Goal: Task Accomplishment & Management: Use online tool/utility

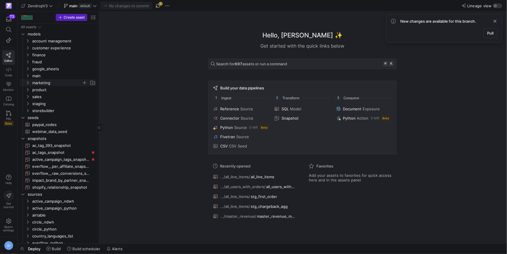
click at [29, 77] on icon "Press SPACE to select this row." at bounding box center [28, 75] width 4 height 3
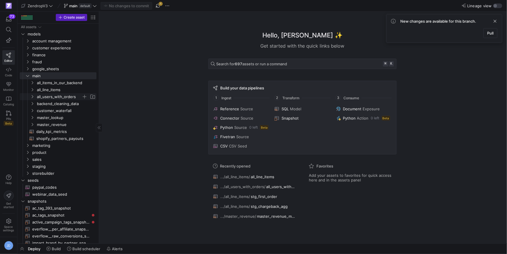
click at [32, 97] on icon "Press SPACE to select this row." at bounding box center [32, 96] width 4 height 3
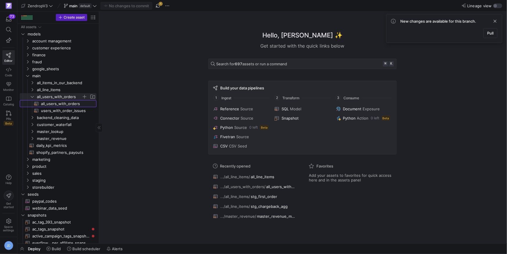
click at [57, 104] on span "all_users_with_orders​​​​​​​​​​" at bounding box center [65, 104] width 49 height 7
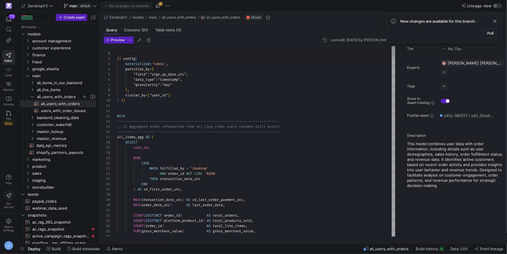
type textarea "WITH --------------------------------------------------------------------------…"
type textarea "t"
type textarea "MIN( CASE WHEN fulfilled_by = 'Zendrop' AND order_id NOT LIKE '%SO%' THEN trans…"
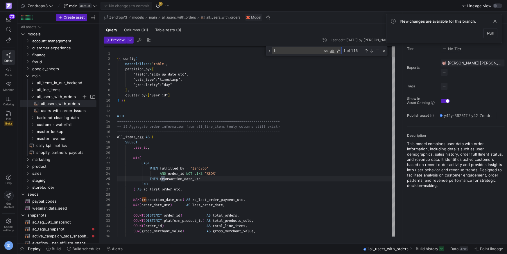
type textarea "tra"
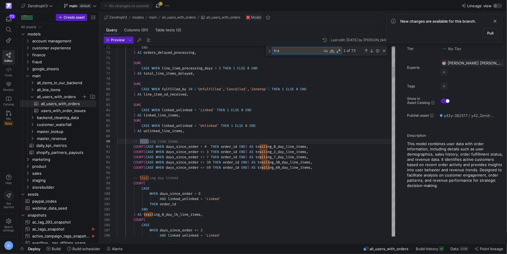
type textarea ") AS line_item_zd_received, SUM( CASE WHEN linked_unlinked = 'Linked' THEN 1 EL…"
type textarea "trailing"
type textarea "COUNT(CASE WHEN days_since_order = 0 THEN order_id END) AS trailing_0_day_line_…"
type textarea "trailing_"
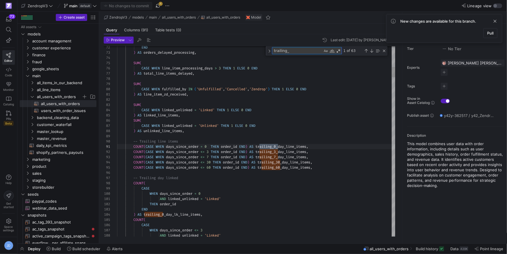
type textarea "COUNT(CASE WHEN days_since_order = 0 THEN order_id END) AS trailing_0_day_line_…"
type textarea "trailing_7"
click at [374, 51] on div "1 of 14" at bounding box center [364, 50] width 44 height 7
click at [373, 51] on div "Next Match (Enter)" at bounding box center [371, 51] width 5 height 5
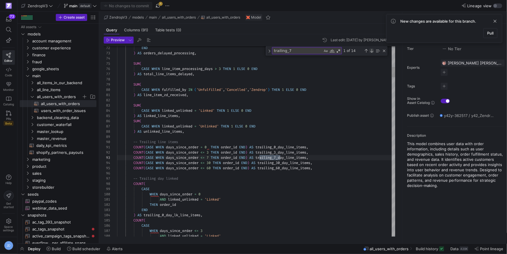
scroll to position [52, 48]
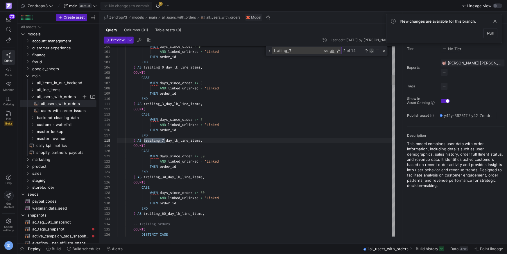
click at [373, 51] on div "Next Match (Enter)" at bounding box center [371, 51] width 5 height 5
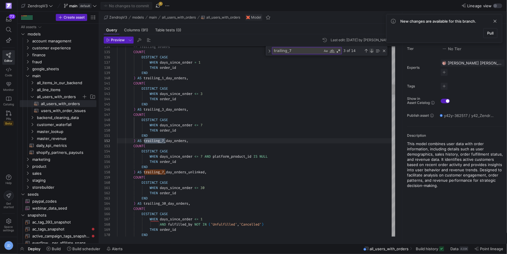
click at [373, 51] on div "Next Match (Enter)" at bounding box center [371, 51] width 5 height 5
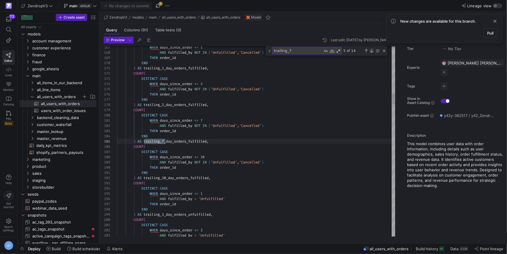
click at [373, 51] on div "Next Match (Enter)" at bounding box center [371, 51] width 5 height 5
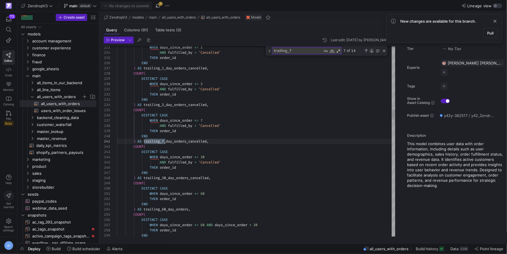
click at [373, 51] on div "Next Match (Enter)" at bounding box center [371, 51] width 5 height 5
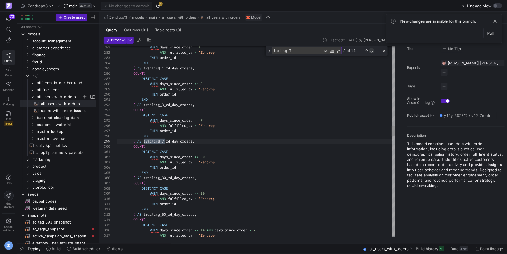
click at [373, 51] on div "Next Match (Enter)" at bounding box center [371, 51] width 5 height 5
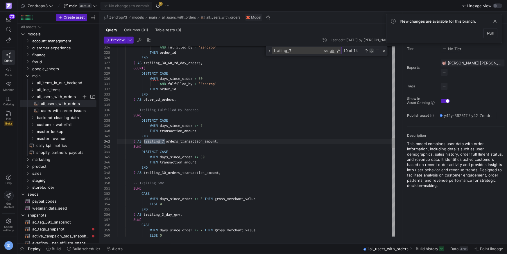
click at [373, 51] on div "Next Match (Enter)" at bounding box center [371, 51] width 5 height 5
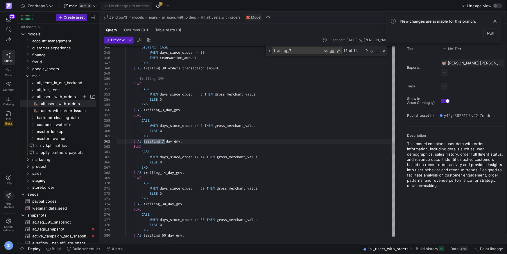
click at [248, 127] on div "DISTINCT CASE WHEN days_since_order <= 30 THEN transaction_amount END ) AS trai…" at bounding box center [256, 8] width 279 height 3545
click at [248, 126] on div "DISTINCT CASE WHEN days_since_order <= 30 THEN transaction_amount END ) AS trai…" at bounding box center [256, 8] width 279 height 3545
click at [248, 126] on span "gross_merchant_value" at bounding box center [235, 126] width 41 height 5
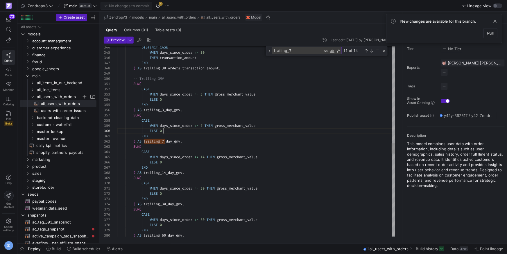
scroll to position [47, 46]
click at [227, 133] on div "DISTINCT CASE WHEN days_since_order <= 30 THEN transaction_amount END ) AS trai…" at bounding box center [256, 8] width 279 height 3545
type textarea "END ) AS trailing_7_day_gmv, SUM( CASE WHEN days_since_order <= 14 THEN gross_m…"
click at [173, 138] on div "DISTINCT CASE WHEN days_since_order <= 30 THEN transaction_amount END ) AS trai…" at bounding box center [256, 8] width 279 height 3545
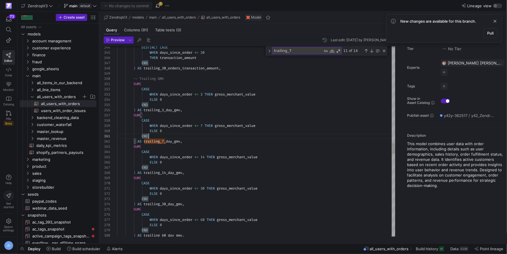
scroll to position [5, 67]
click at [191, 143] on div "DISTINCT CASE WHEN days_since_order <= 30 THEN transaction_amount END ) AS trai…" at bounding box center [256, 8] width 279 height 3545
